Goal: Task Accomplishment & Management: Manage account settings

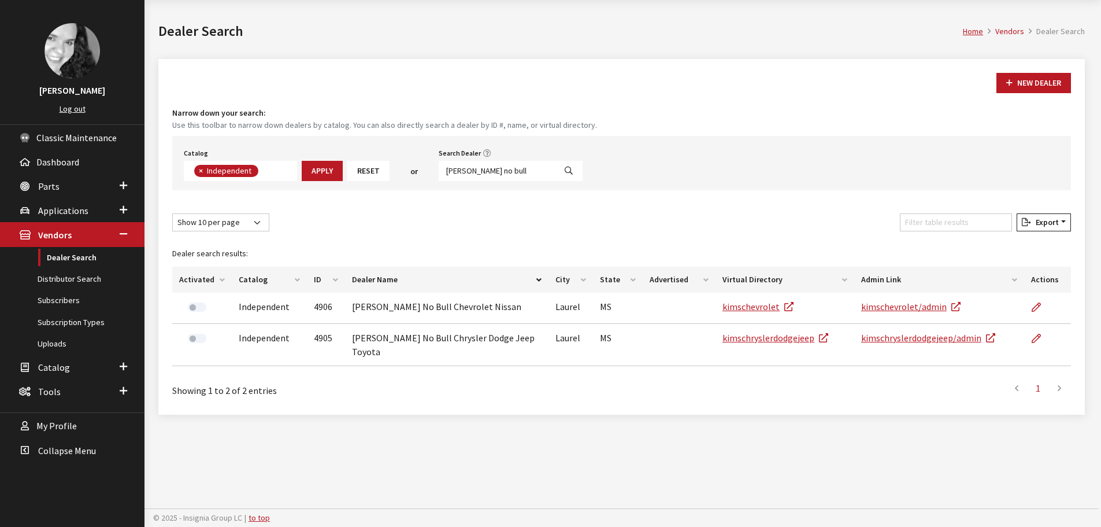
scroll to position [84, 0]
click at [472, 171] on input "kim's no bull" at bounding box center [497, 171] width 117 height 20
type input "rover richfield"
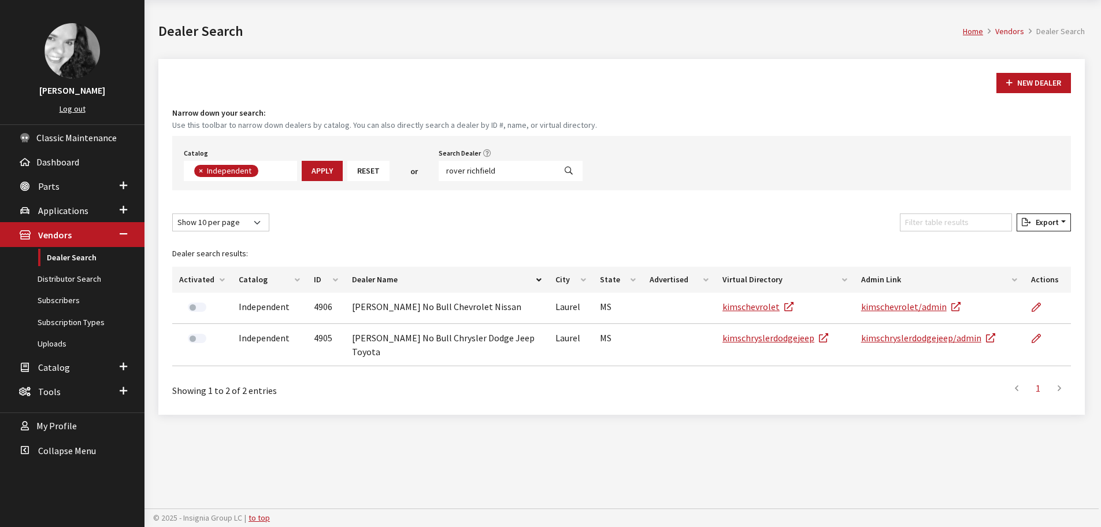
select select
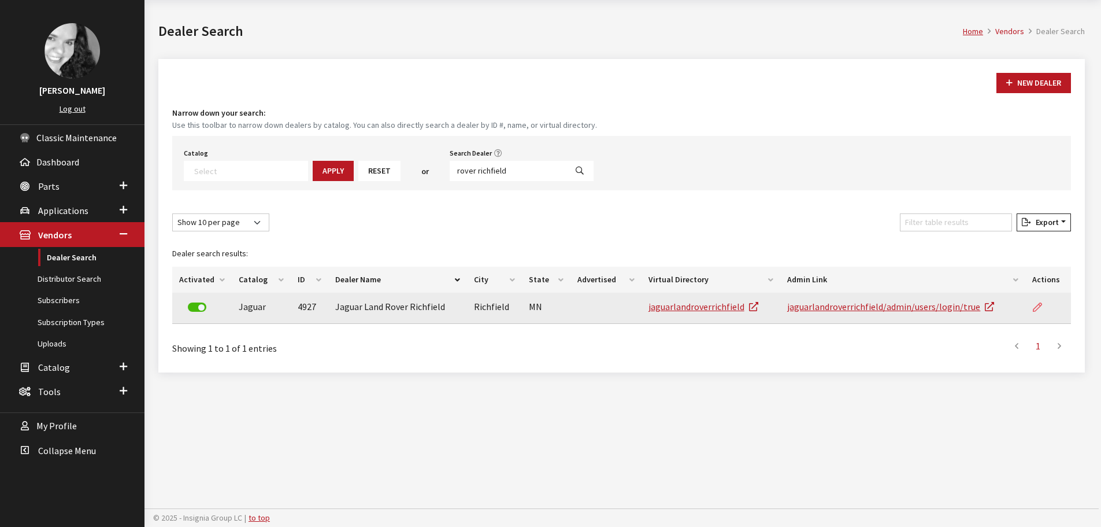
click at [1038, 306] on icon at bounding box center [1037, 307] width 9 height 9
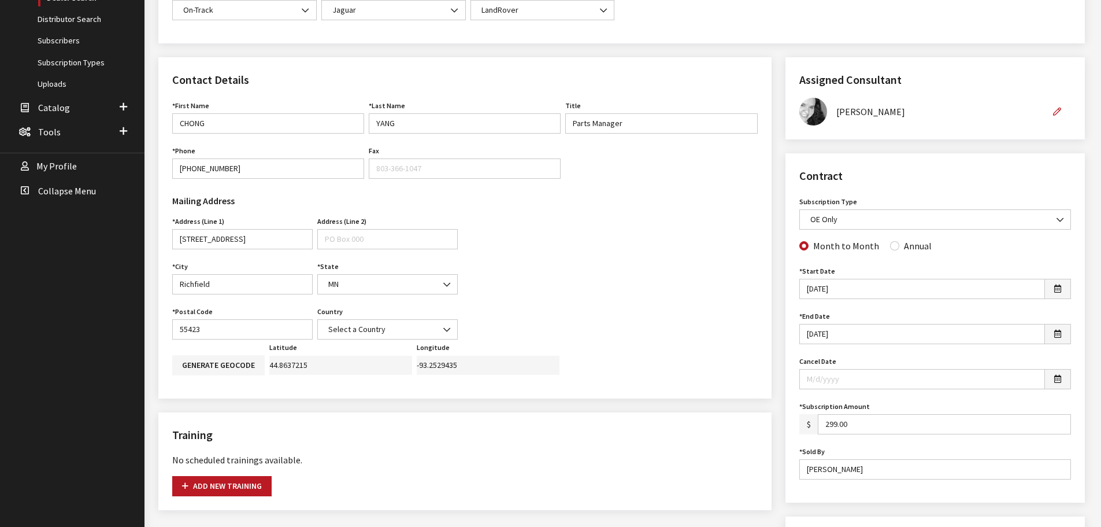
scroll to position [347, 0]
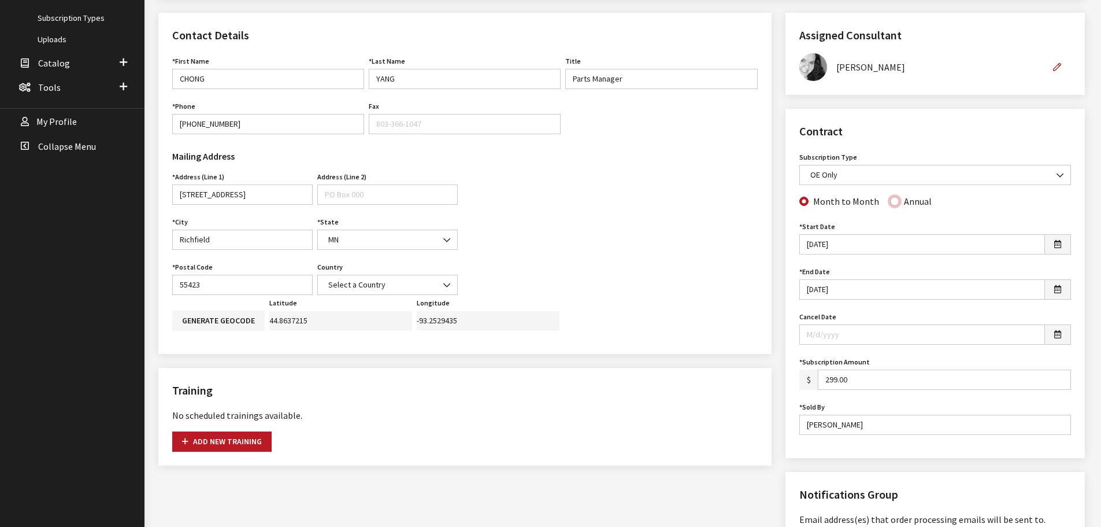
click at [890, 205] on input "Annual" at bounding box center [894, 201] width 9 height 9
radio input "true"
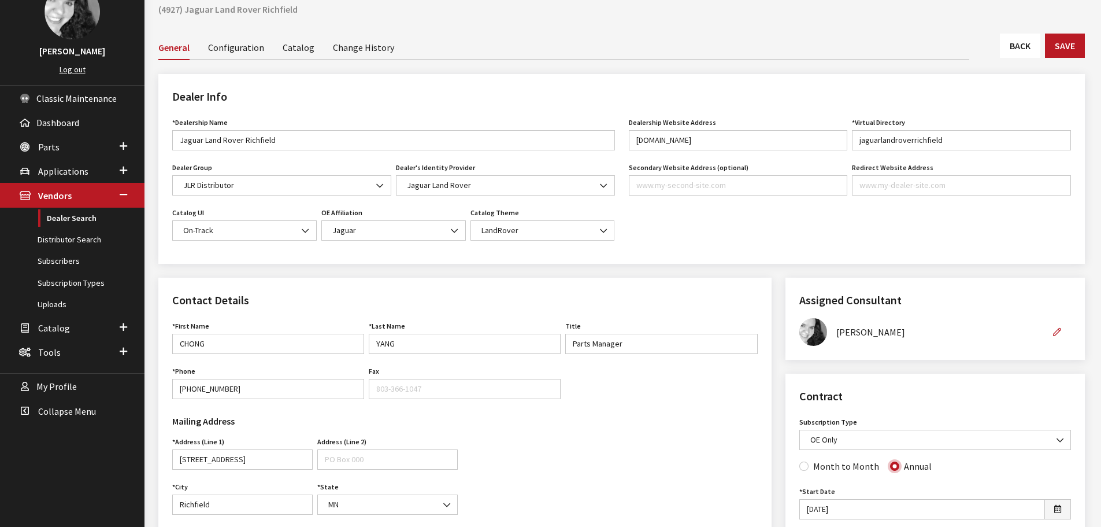
scroll to position [58, 0]
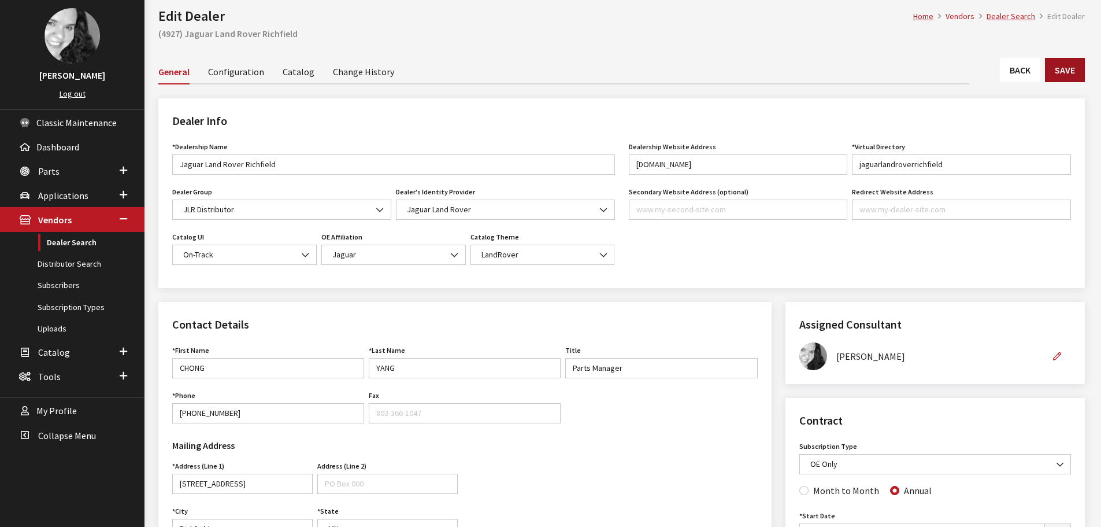
click at [1063, 74] on button "Save" at bounding box center [1065, 70] width 40 height 24
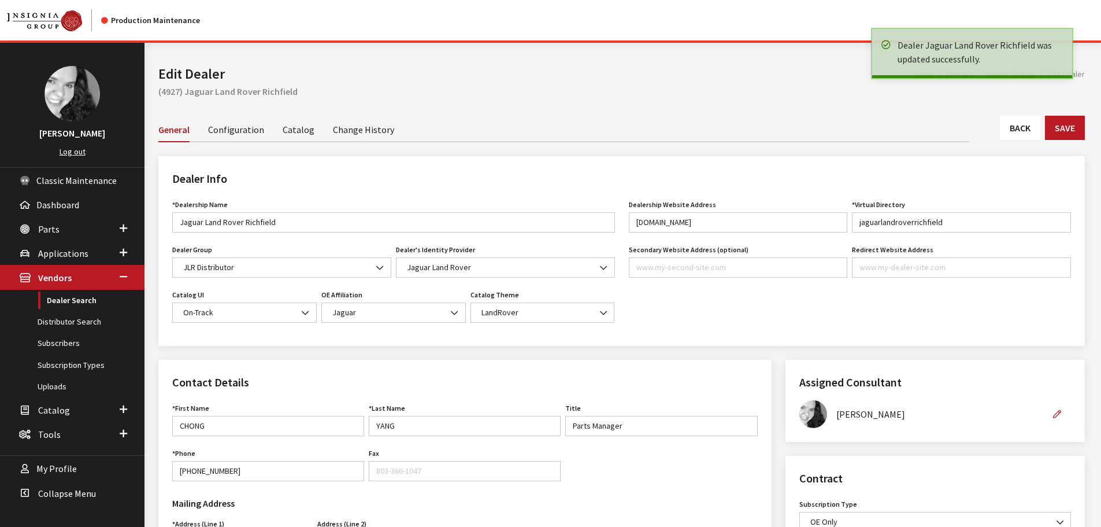
click at [1027, 135] on link "Back" at bounding box center [1020, 128] width 40 height 24
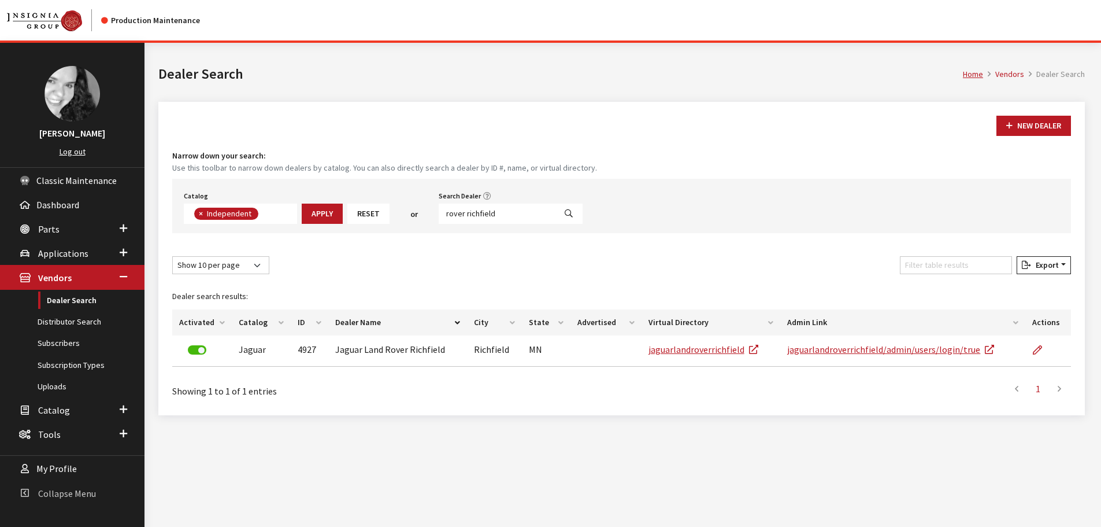
scroll to position [84, 0]
